Goal: Book appointment/travel/reservation

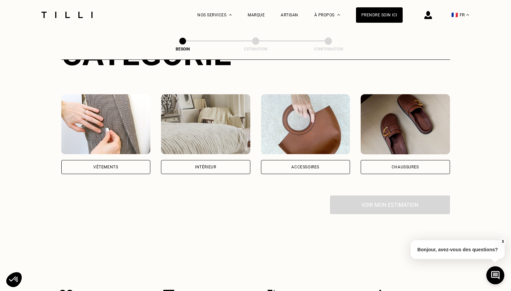
scroll to position [110, 0]
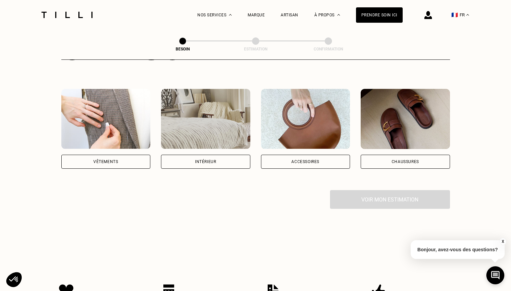
click at [114, 156] on div "Vêtements" at bounding box center [105, 161] width 89 height 14
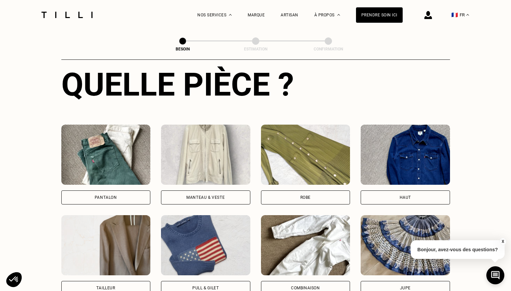
scroll to position [251, 0]
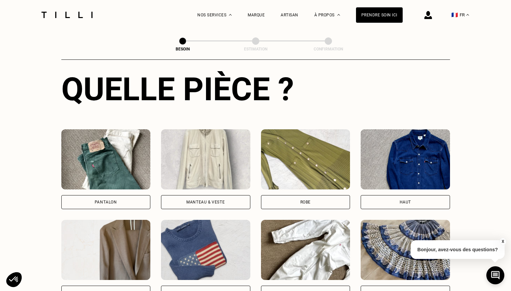
click at [215, 200] on div "Manteau & Veste" at bounding box center [206, 202] width 38 height 4
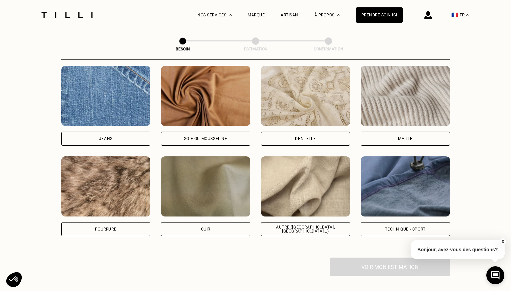
scroll to position [722, 0]
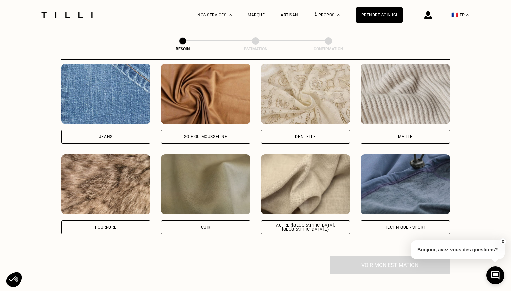
click at [296, 223] on div "Autre ([GEOGRAPHIC_DATA], [GEOGRAPHIC_DATA]...)" at bounding box center [306, 227] width 78 height 8
select select "FR"
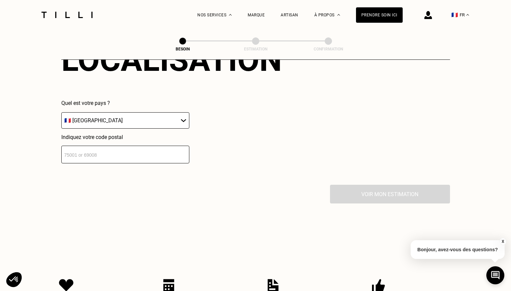
scroll to position [977, 0]
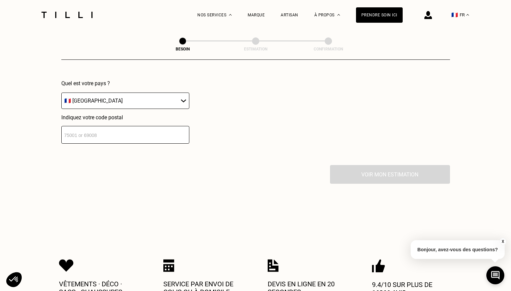
click at [114, 131] on input "number" at bounding box center [125, 135] width 128 height 18
type input "75015"
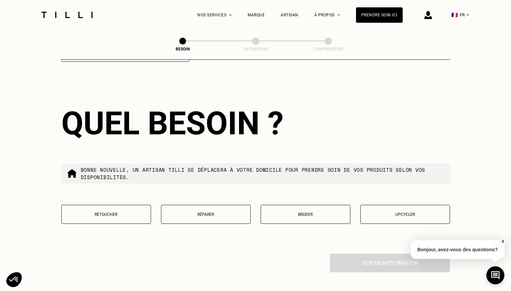
scroll to position [1060, 0]
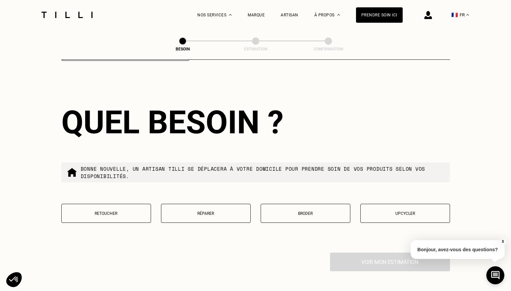
click at [118, 211] on p "Retoucher" at bounding box center [106, 213] width 82 height 5
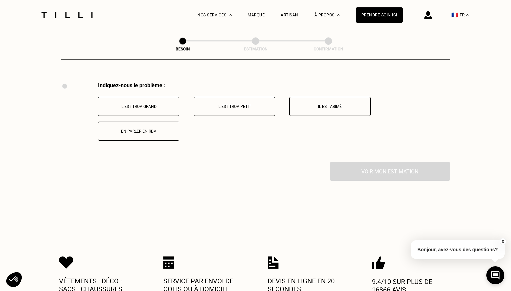
scroll to position [1230, 0]
click at [137, 103] on p "Il est trop grand" at bounding box center [139, 105] width 74 height 5
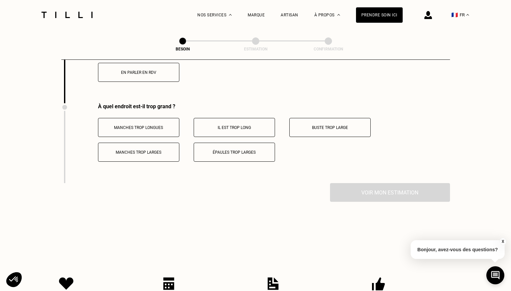
scroll to position [1310, 0]
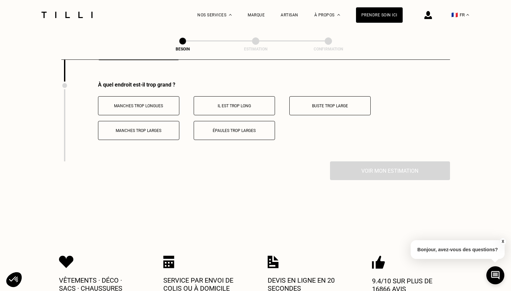
click at [233, 128] on p "Épaules trop larges" at bounding box center [235, 130] width 74 height 5
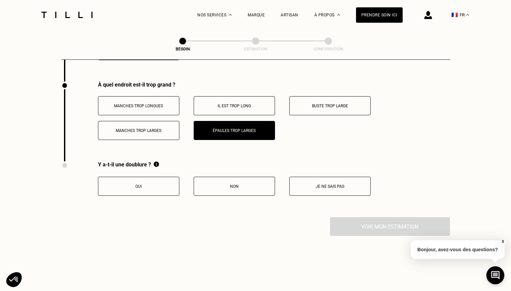
click at [342, 103] on p "Buste trop large" at bounding box center [330, 105] width 74 height 5
click at [141, 184] on p "Oui" at bounding box center [139, 186] width 74 height 5
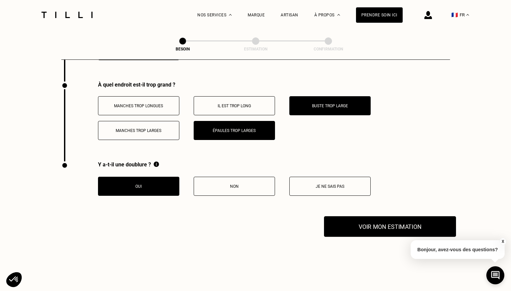
click at [368, 223] on button "Voir mon estimation" at bounding box center [390, 226] width 132 height 21
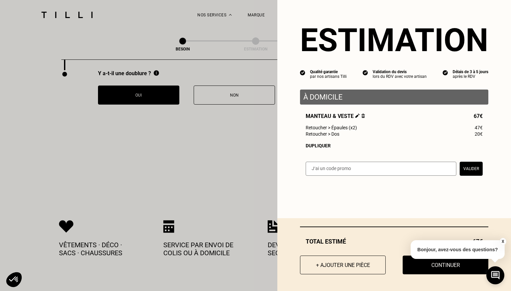
scroll to position [1403, 0]
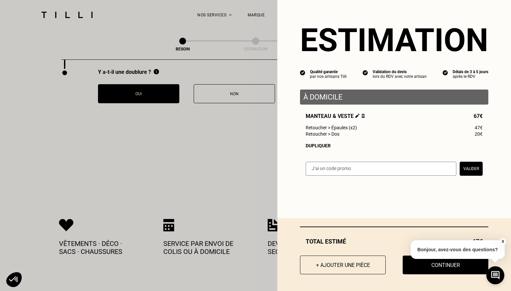
click at [503, 240] on button "X" at bounding box center [503, 241] width 7 height 7
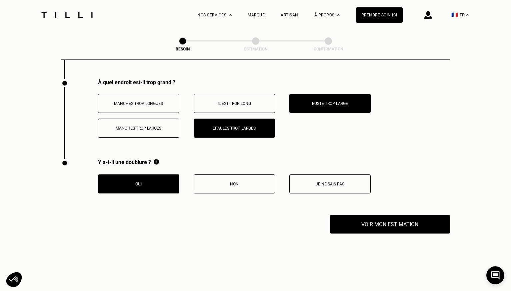
scroll to position [1306, 0]
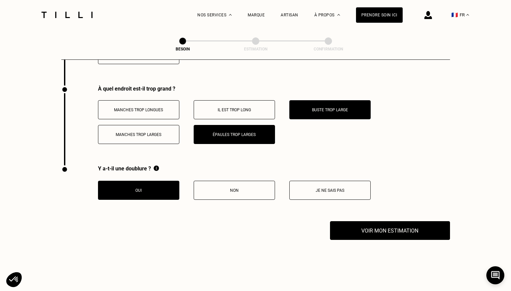
click at [141, 132] on p "Manches trop larges" at bounding box center [139, 134] width 74 height 5
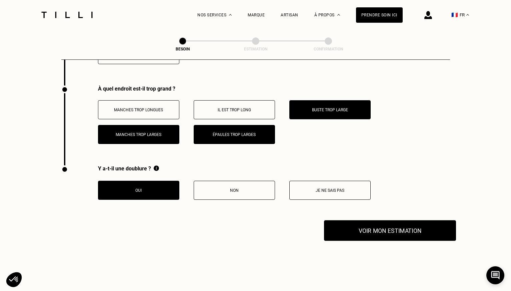
click at [385, 224] on button "Voir mon estimation" at bounding box center [390, 230] width 132 height 21
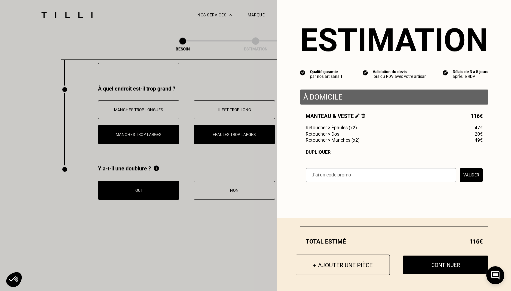
click at [351, 267] on button "+ Ajouter une pièce" at bounding box center [343, 264] width 94 height 21
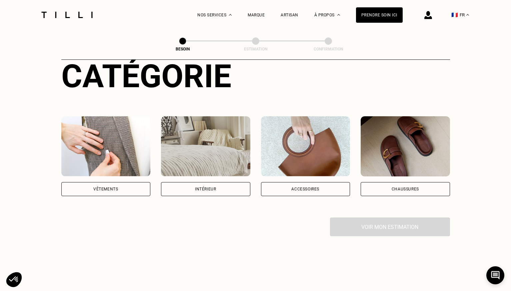
scroll to position [85, 0]
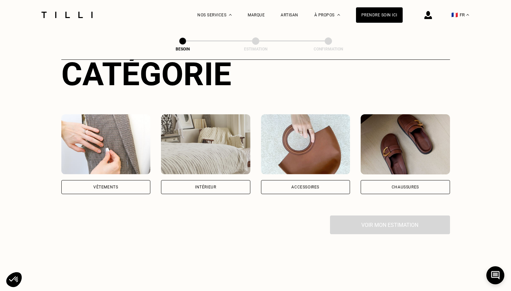
click at [117, 182] on div "Vêtements" at bounding box center [105, 187] width 89 height 14
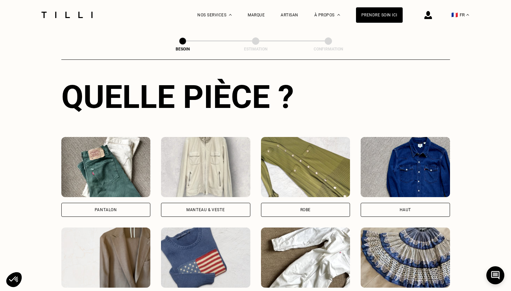
scroll to position [239, 0]
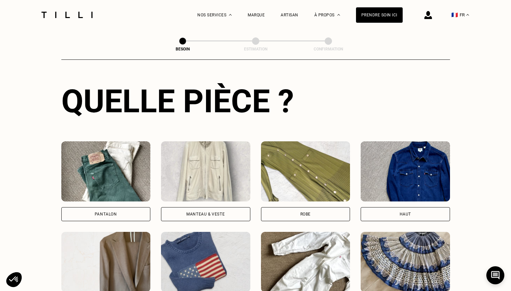
click at [197, 212] on div "Manteau & Veste" at bounding box center [206, 214] width 38 height 4
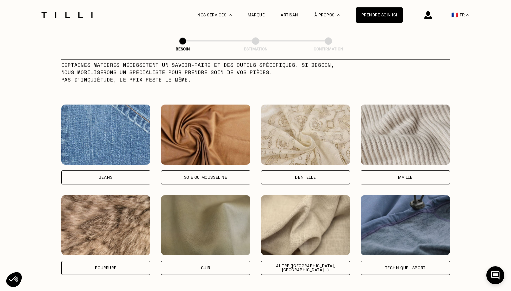
scroll to position [681, 0]
click at [299, 263] on div "Autre ([GEOGRAPHIC_DATA], [GEOGRAPHIC_DATA]...)" at bounding box center [306, 267] width 78 height 8
select select "FR"
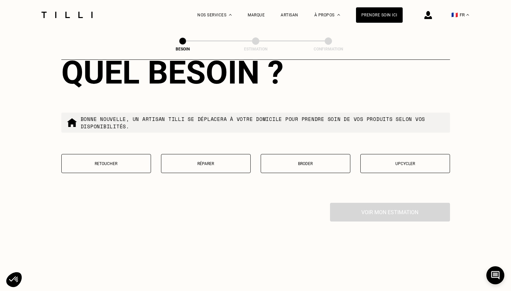
scroll to position [1120, 0]
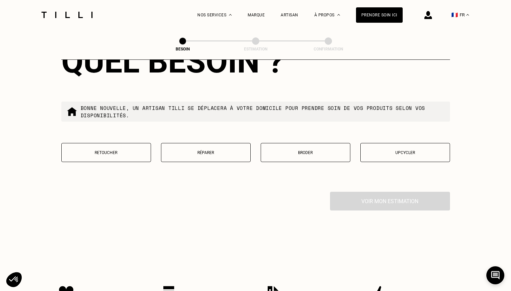
click at [194, 143] on button "Réparer" at bounding box center [206, 152] width 90 height 19
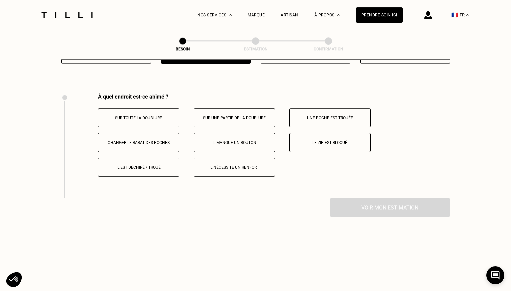
scroll to position [1230, 0]
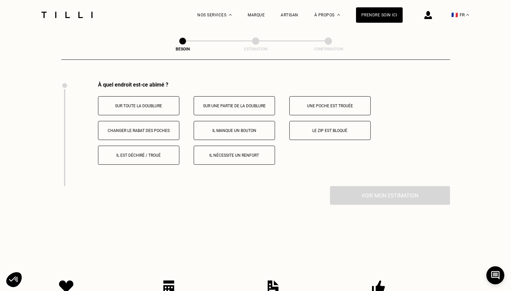
click at [147, 152] on button "Il est déchiré / troué" at bounding box center [138, 154] width 81 height 19
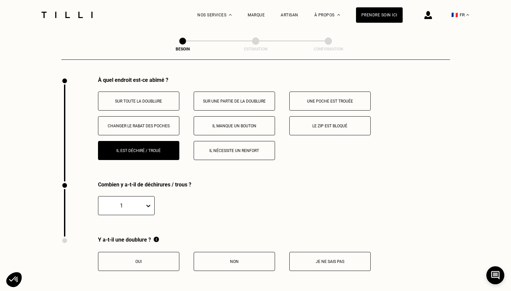
scroll to position [1234, 0]
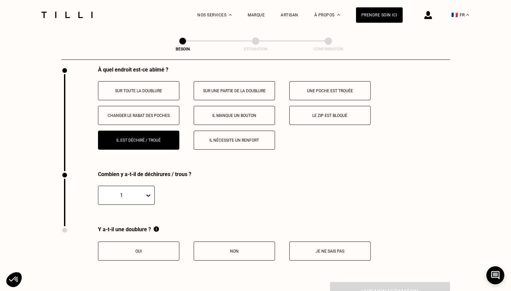
click at [131, 204] on div "1" at bounding box center [126, 195] width 57 height 19
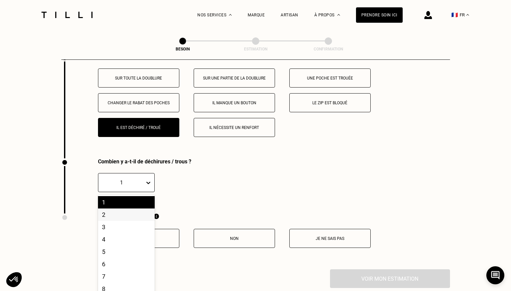
click at [125, 208] on div "2" at bounding box center [126, 214] width 57 height 12
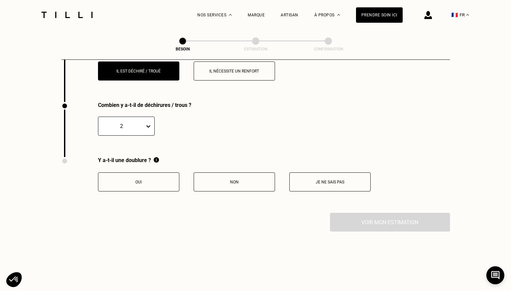
scroll to position [1322, 0]
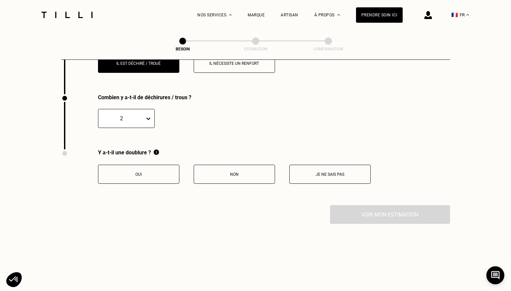
click at [143, 164] on button "Oui" at bounding box center [138, 173] width 81 height 19
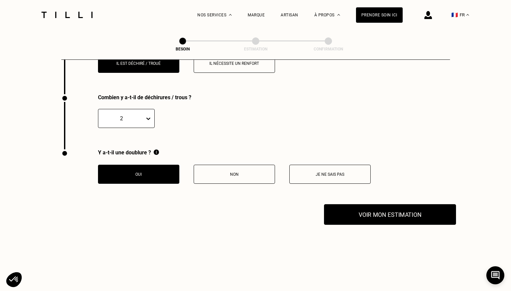
click at [381, 208] on button "Voir mon estimation" at bounding box center [390, 214] width 132 height 21
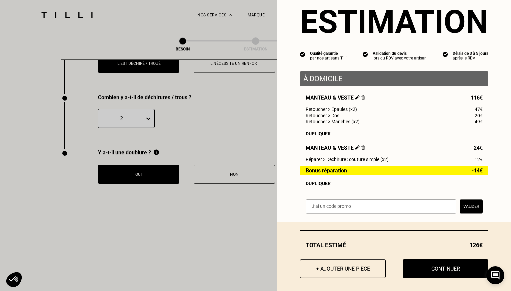
scroll to position [23, 0]
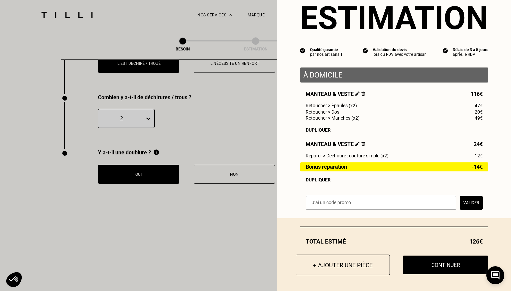
click at [350, 267] on button "+ Ajouter une pièce" at bounding box center [343, 264] width 94 height 21
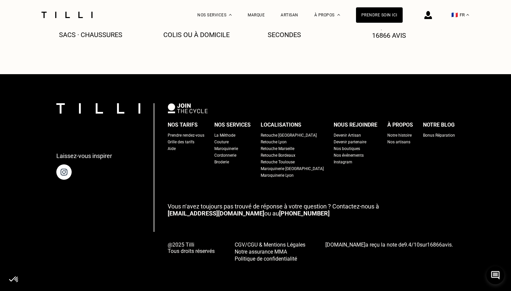
scroll to position [0, 0]
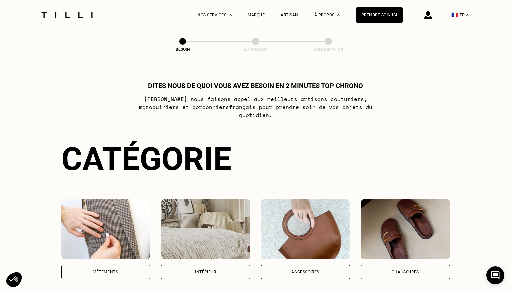
click at [203, 270] on div "Intérieur" at bounding box center [205, 272] width 21 height 4
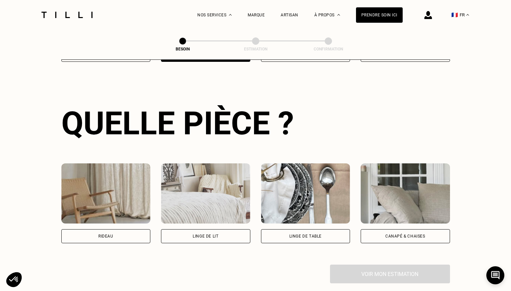
scroll to position [217, 0]
click at [290, 229] on div "Linge de table" at bounding box center [305, 236] width 89 height 14
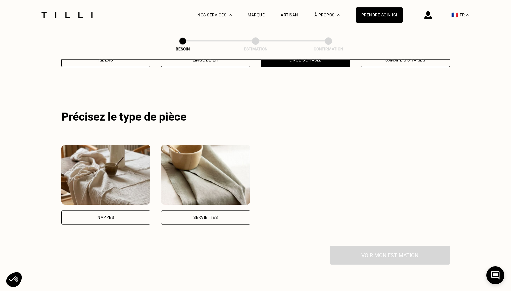
scroll to position [398, 0]
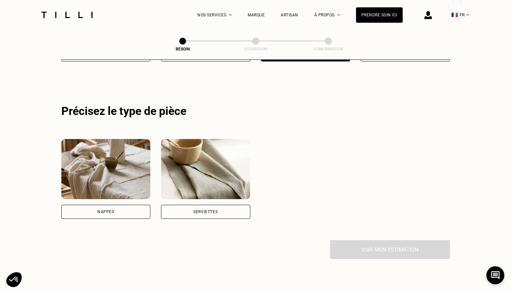
click at [112, 210] on div "Nappes" at bounding box center [105, 212] width 17 height 4
select select "FR"
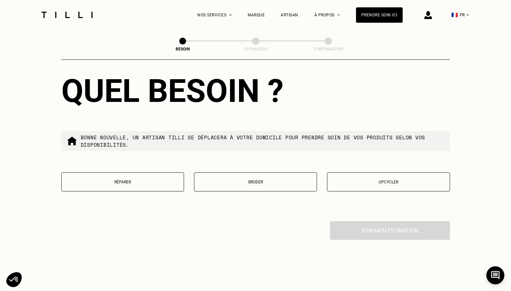
scroll to position [753, 0]
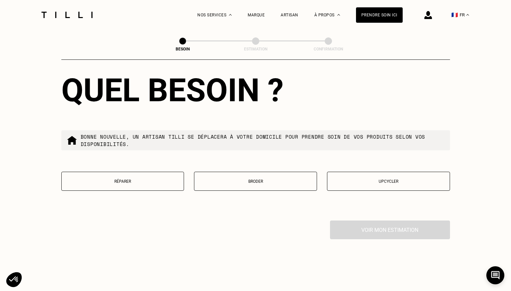
click at [129, 179] on p "Réparer" at bounding box center [123, 181] width 116 height 5
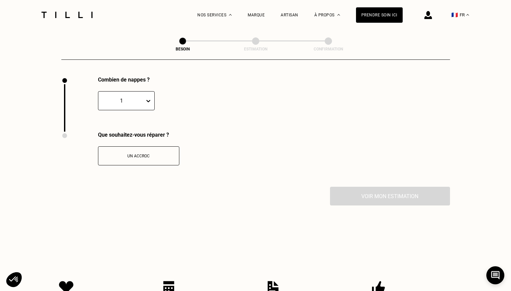
scroll to position [897, 0]
click at [141, 153] on p "Un accroc" at bounding box center [139, 155] width 74 height 5
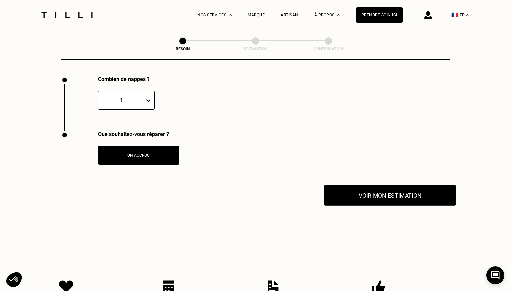
click at [397, 190] on button "Voir mon estimation" at bounding box center [390, 195] width 132 height 21
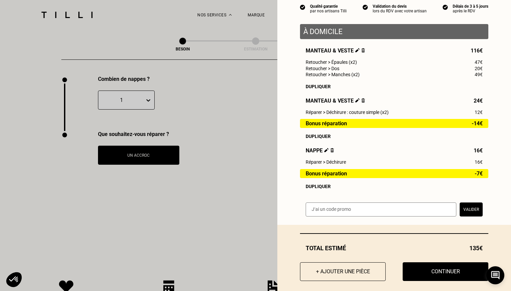
scroll to position [73, 0]
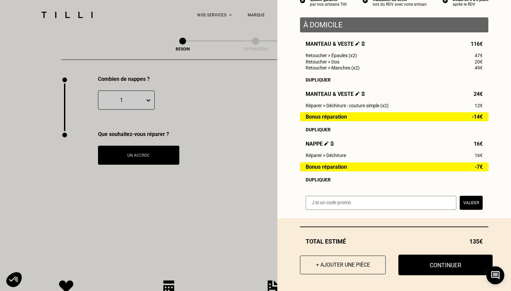
click at [445, 263] on button "Continuer" at bounding box center [446, 264] width 94 height 21
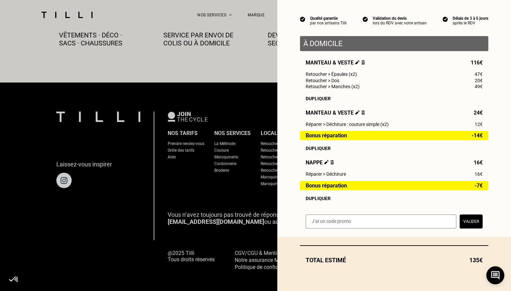
scroll to position [55, 0]
select select "FR"
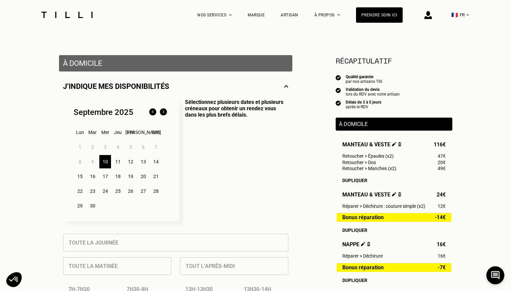
scroll to position [107, 0]
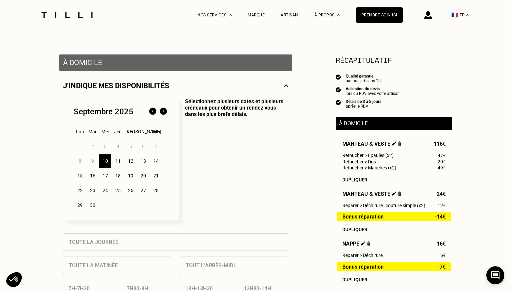
click at [117, 161] on div "11" at bounding box center [118, 160] width 12 height 13
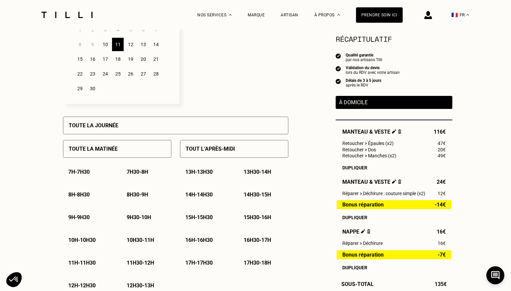
scroll to position [228, 0]
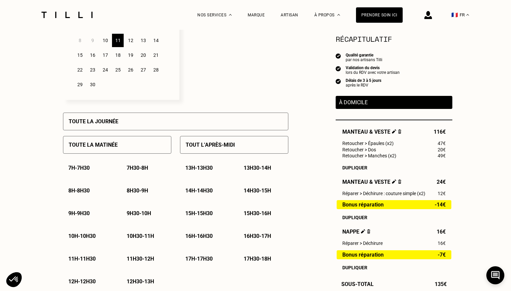
click at [204, 147] on p "Tout l’après-midi" at bounding box center [210, 144] width 49 height 6
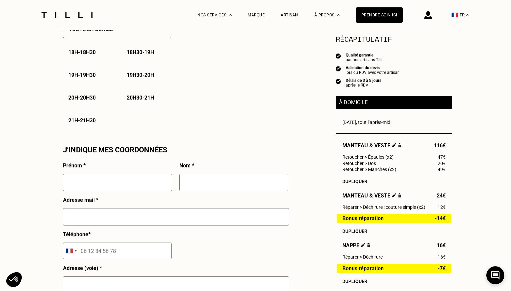
scroll to position [522, 0]
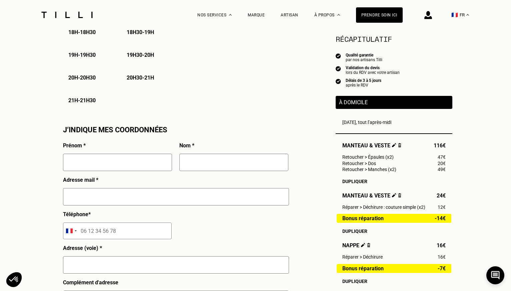
click at [105, 163] on input "text" at bounding box center [117, 161] width 109 height 17
type input "Manon"
click at [219, 159] on input "text" at bounding box center [233, 161] width 109 height 17
type input "bodin"
type input "[EMAIL_ADDRESS][DOMAIN_NAME]"
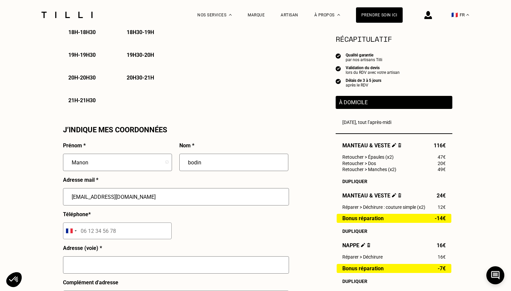
type input "06 51 21 31 82"
type input "[STREET_ADDRESS]"
type input "15e Arrondissement"
type input "[GEOGRAPHIC_DATA]"
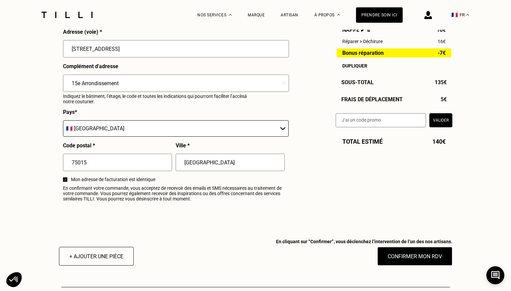
scroll to position [745, 0]
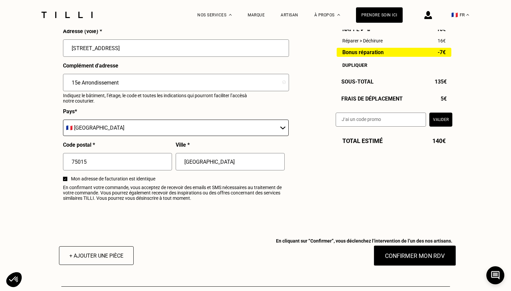
click at [405, 254] on button "Confirmer mon RDV" at bounding box center [415, 255] width 83 height 21
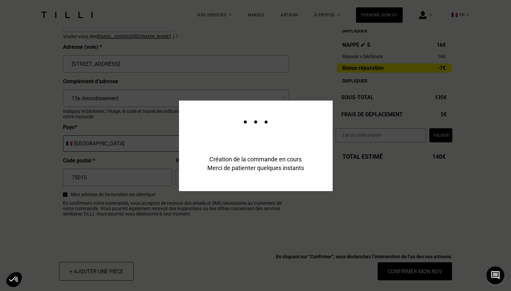
scroll to position [761, 0]
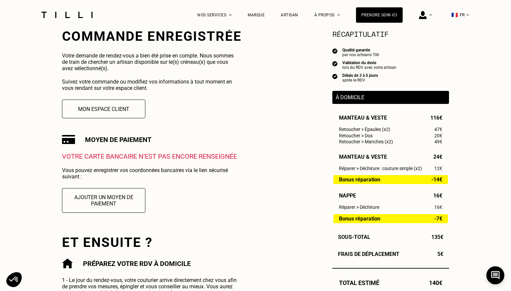
scroll to position [132, 0]
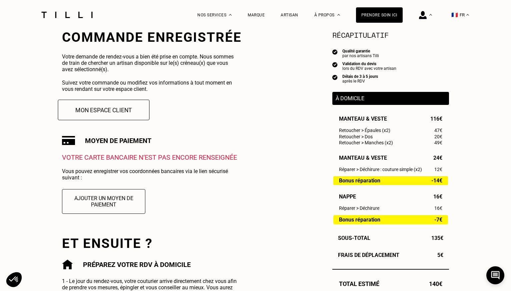
click at [78, 117] on button "Mon espace client" at bounding box center [104, 109] width 92 height 21
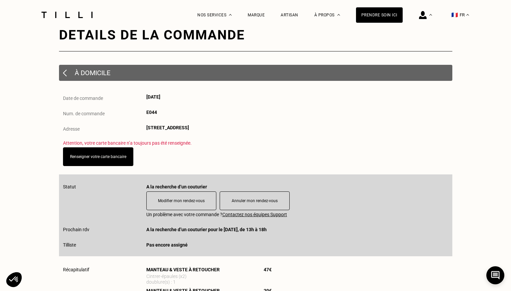
scroll to position [37, 0]
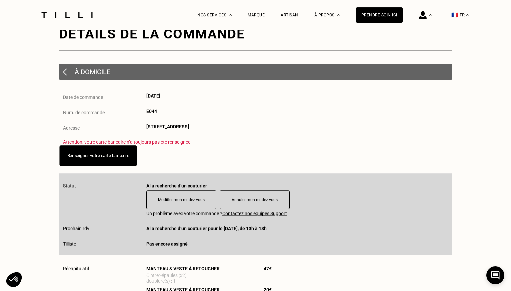
click at [102, 154] on link "Renseigner votre carte bancaire" at bounding box center [98, 155] width 62 height 5
